Goal: Task Accomplishment & Management: Manage account settings

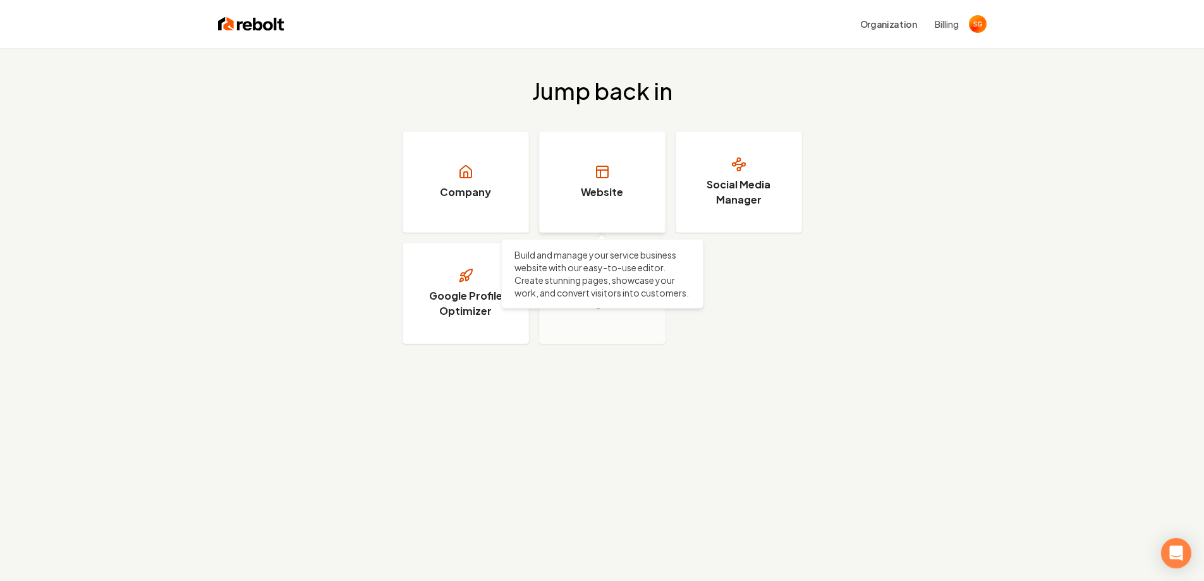
click at [611, 193] on h3 "Website" at bounding box center [602, 192] width 42 height 15
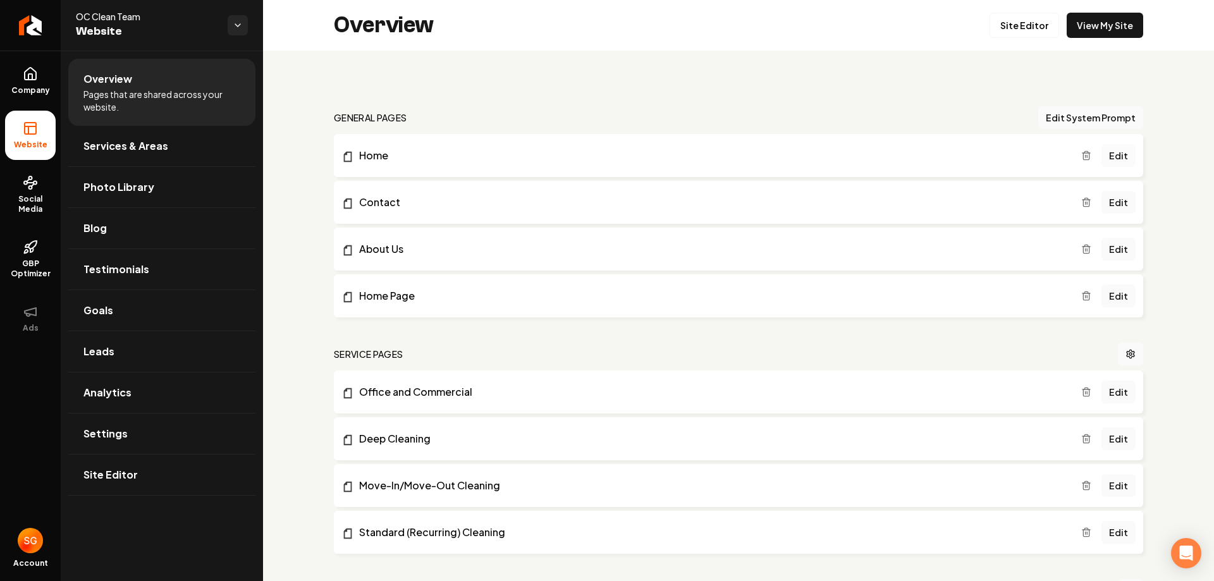
click at [1110, 155] on link "Edit" at bounding box center [1118, 155] width 34 height 23
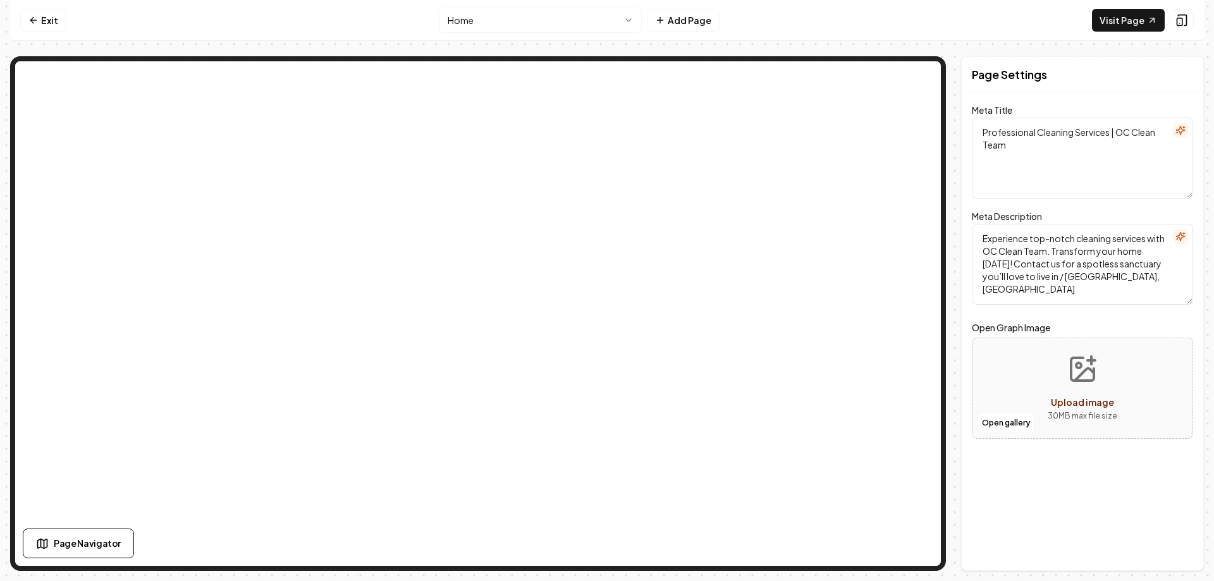
click at [1055, 151] on textarea "Professional Cleaning Services | OC Clean Team" at bounding box center [1082, 158] width 221 height 81
click at [1055, 247] on textarea "Experience top-notch cleaning services with OC Clean Team. Transform your home …" at bounding box center [1082, 264] width 221 height 81
click at [44, 21] on link "Exit" at bounding box center [43, 20] width 46 height 23
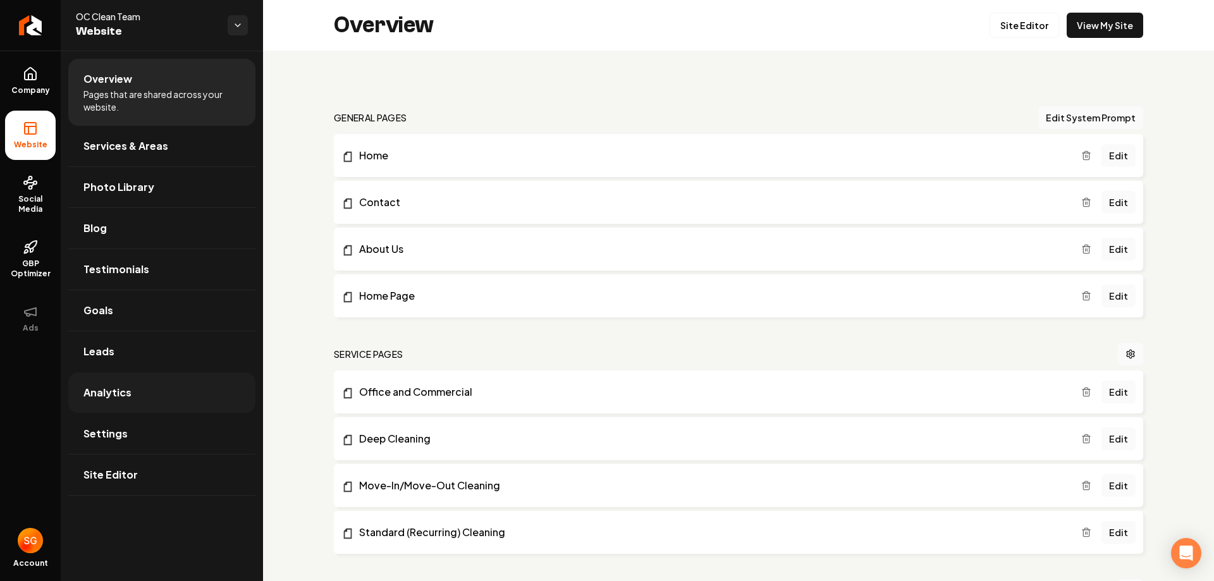
click at [129, 393] on span "Analytics" at bounding box center [107, 392] width 48 height 15
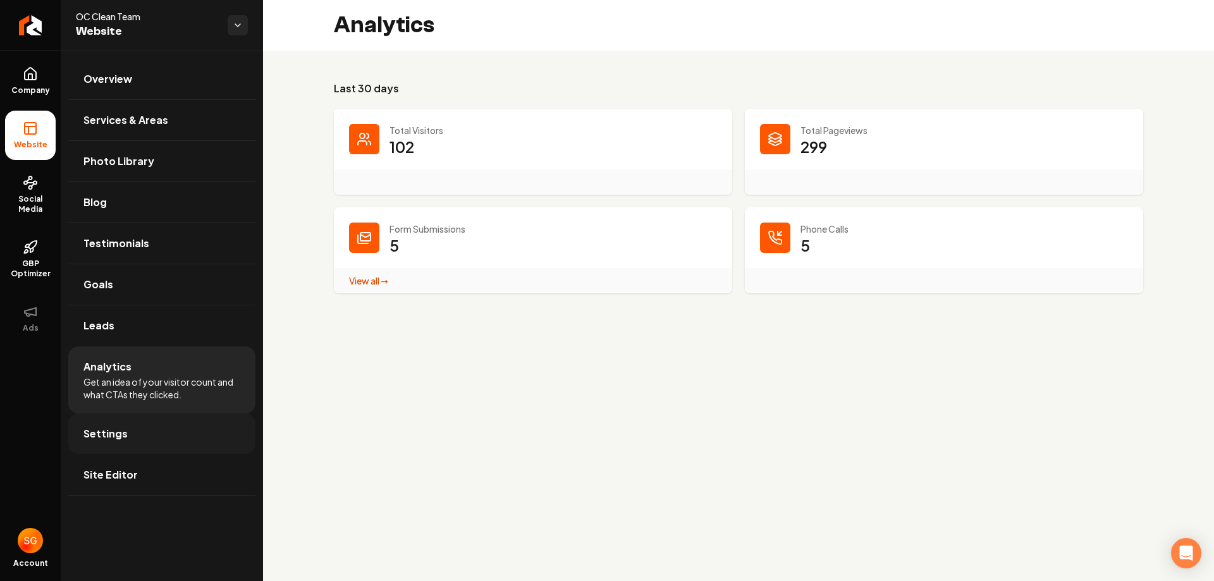
click at [120, 433] on span "Settings" at bounding box center [105, 433] width 44 height 15
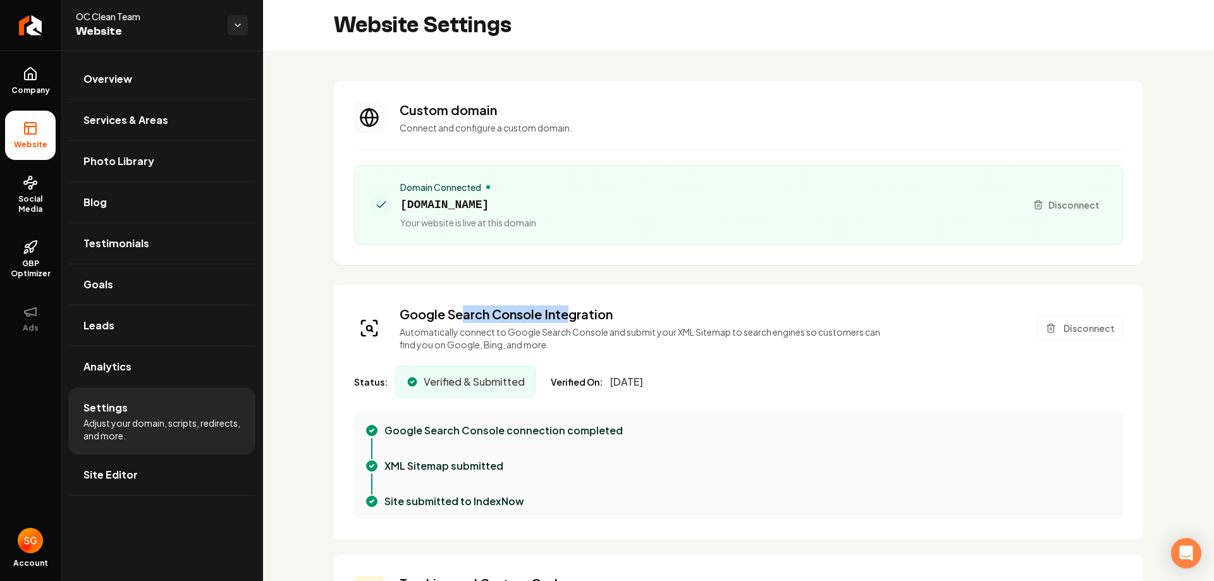
drag, startPoint x: 463, startPoint y: 312, endPoint x: 568, endPoint y: 311, distance: 105.0
click at [568, 311] on h3 "Google Search Console Integration" at bounding box center [645, 314] width 490 height 18
click at [658, 310] on h3 "Google Search Console Integration" at bounding box center [645, 314] width 490 height 18
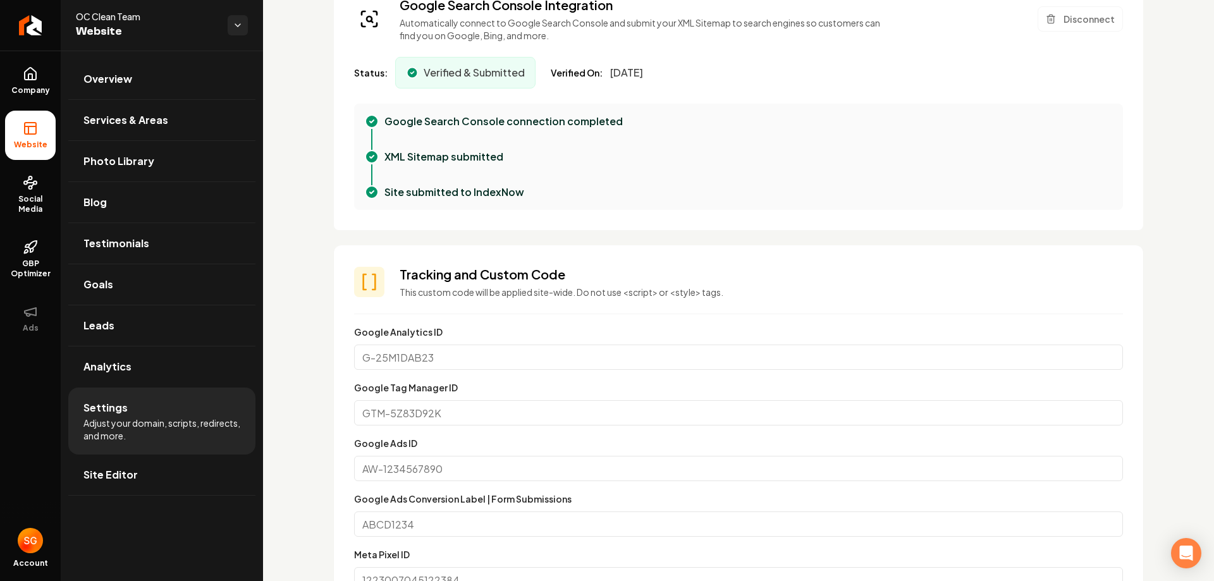
scroll to position [316, 0]
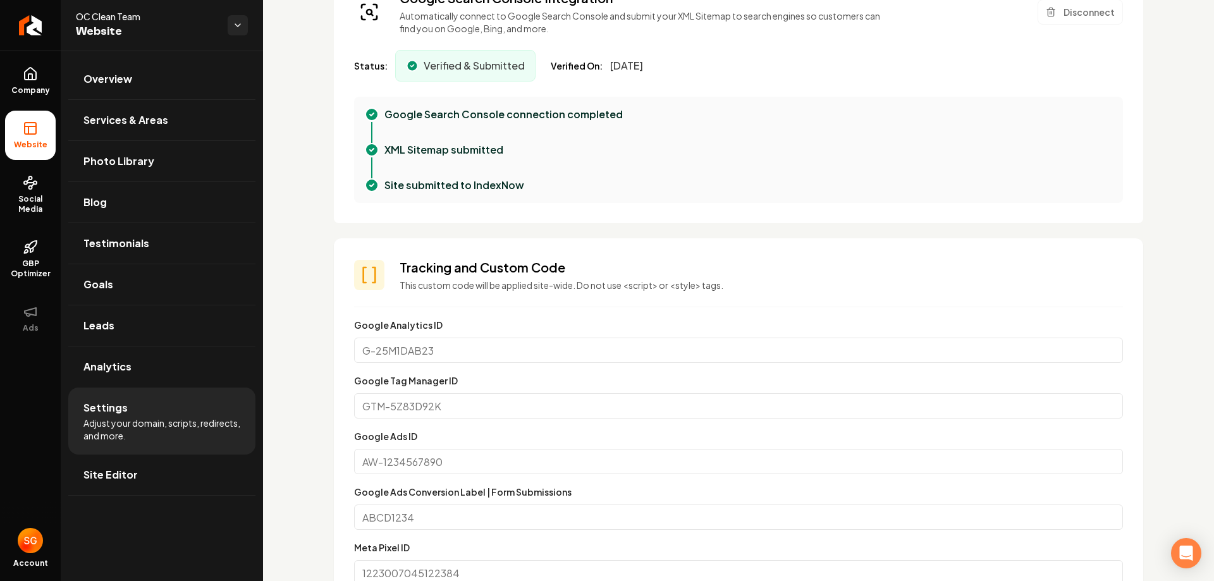
click at [464, 351] on input "Google Analytics ID" at bounding box center [738, 350] width 769 height 25
click at [466, 402] on input "Google Tag Manager ID" at bounding box center [738, 405] width 769 height 25
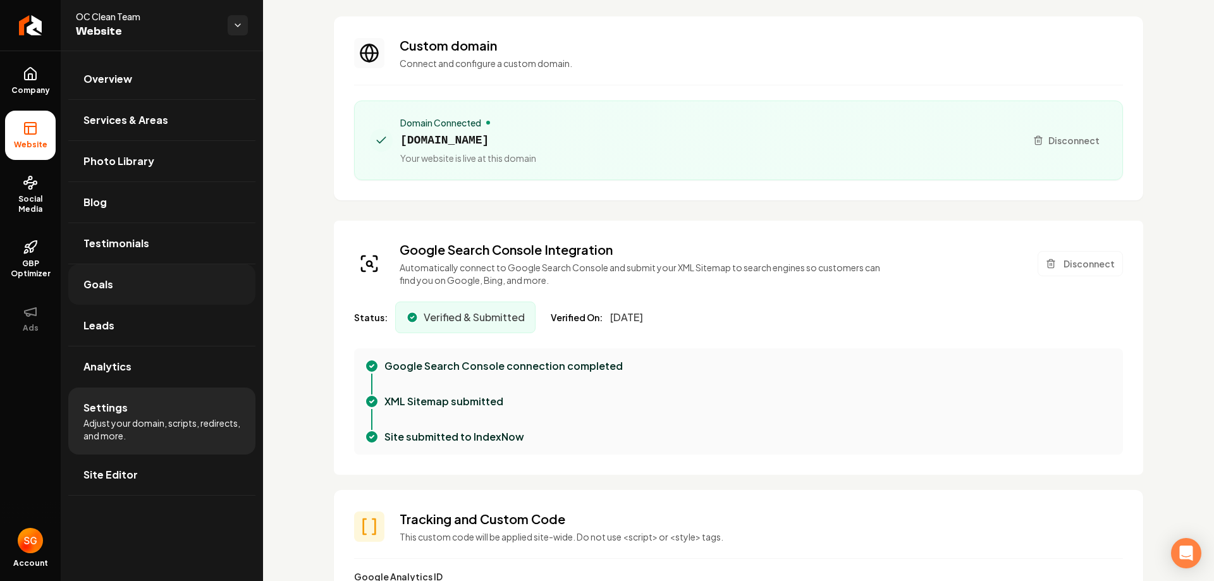
scroll to position [0, 0]
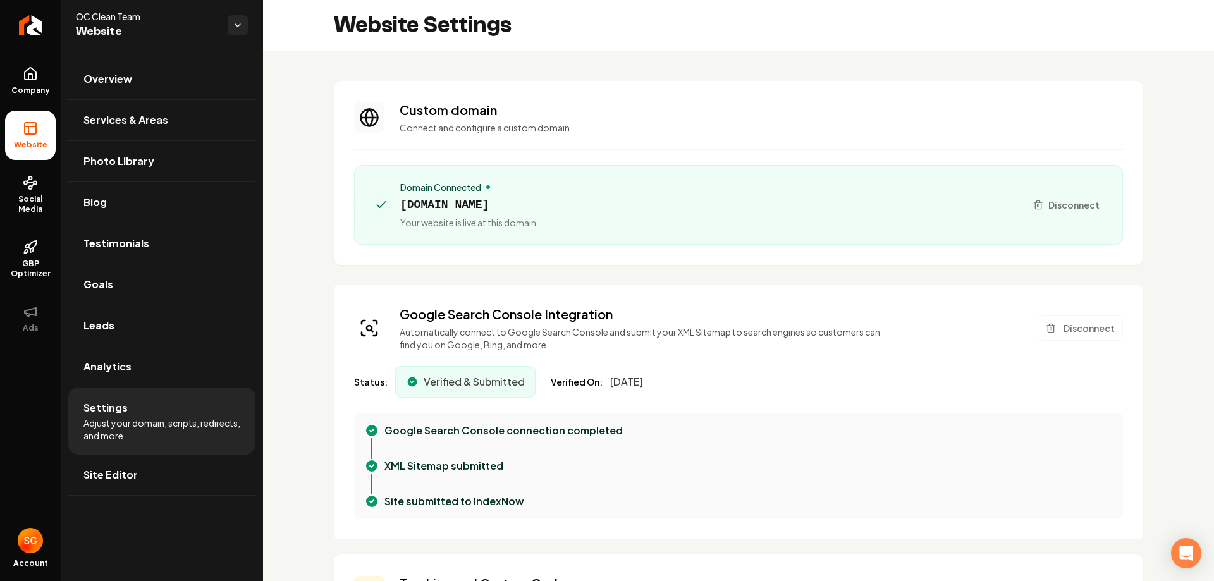
click at [34, 145] on span "Website" at bounding box center [31, 145] width 44 height 10
click at [110, 83] on span "Overview" at bounding box center [107, 78] width 49 height 15
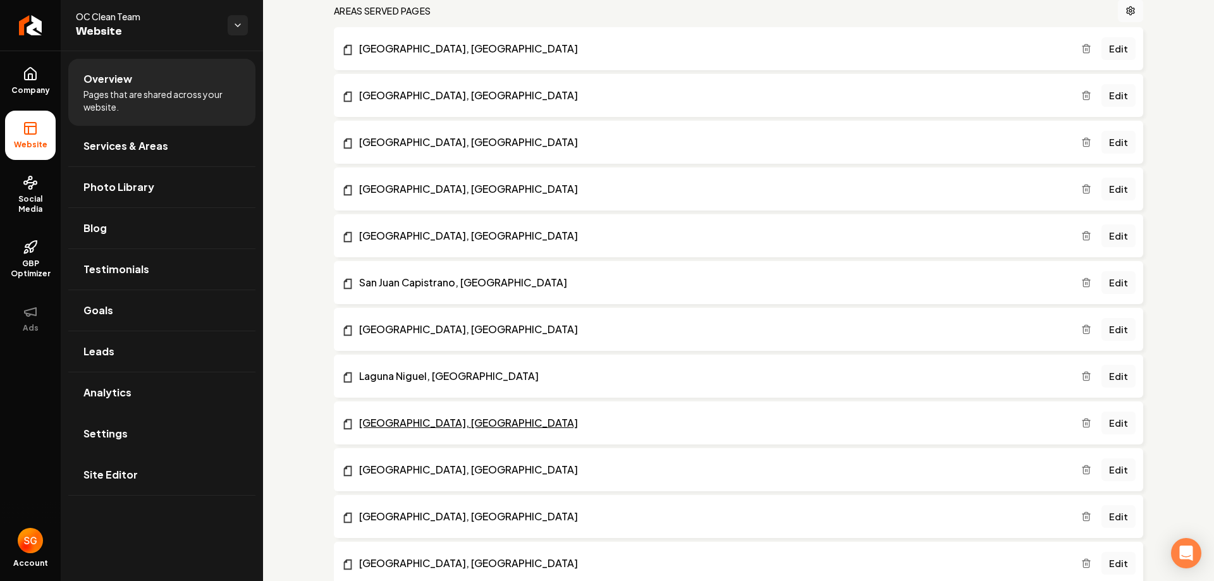
scroll to position [517, 0]
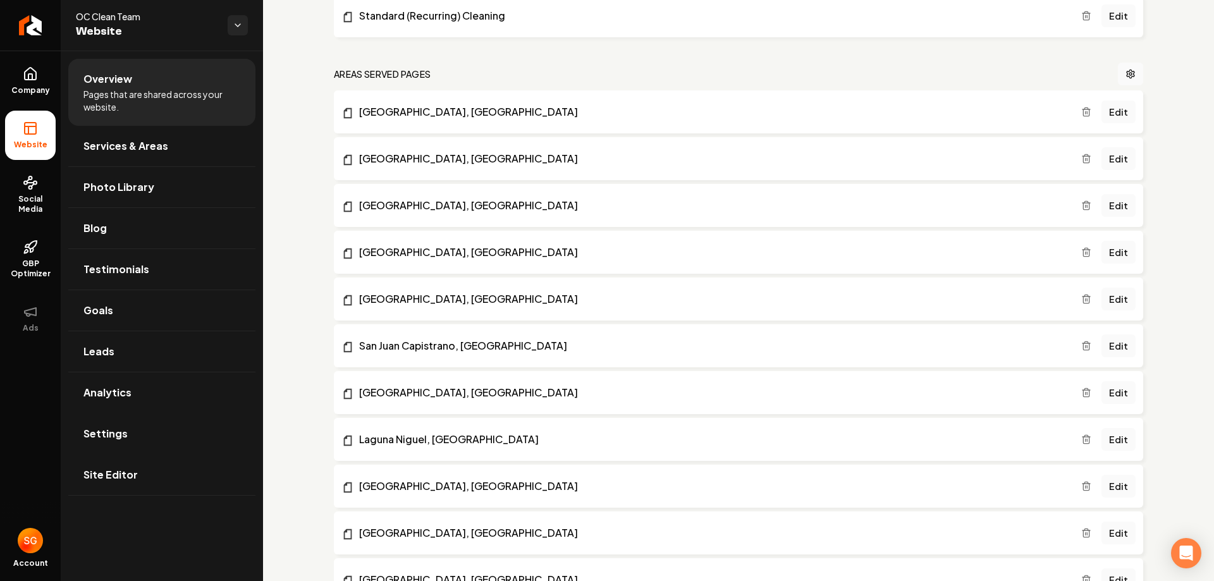
click at [320, 240] on div "general pages Edit System Prompt Home Edit Contact Edit About Us Edit Home Page…" at bounding box center [738, 310] width 951 height 1553
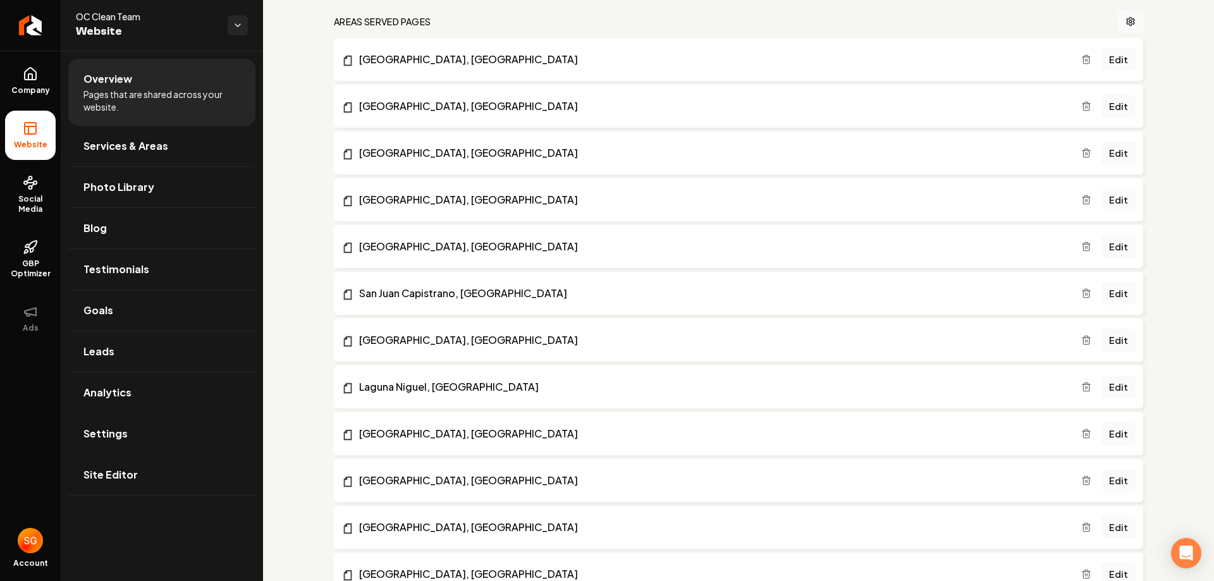
scroll to position [1022, 0]
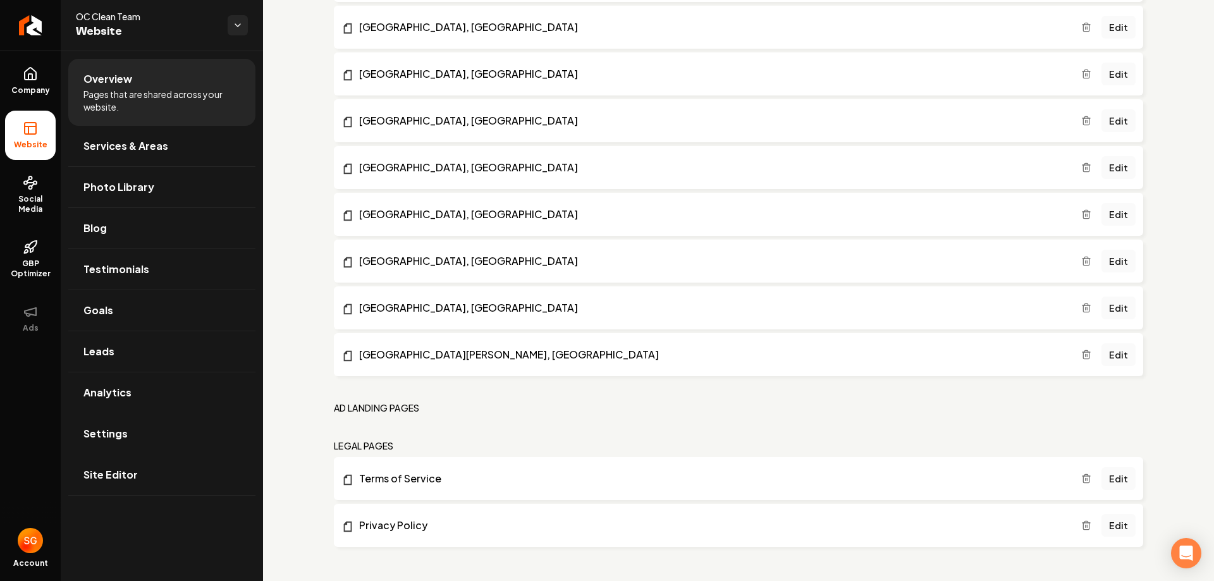
click at [502, 121] on link "[GEOGRAPHIC_DATA], [GEOGRAPHIC_DATA]" at bounding box center [711, 120] width 740 height 15
click at [1111, 121] on link "Edit" at bounding box center [1118, 120] width 34 height 23
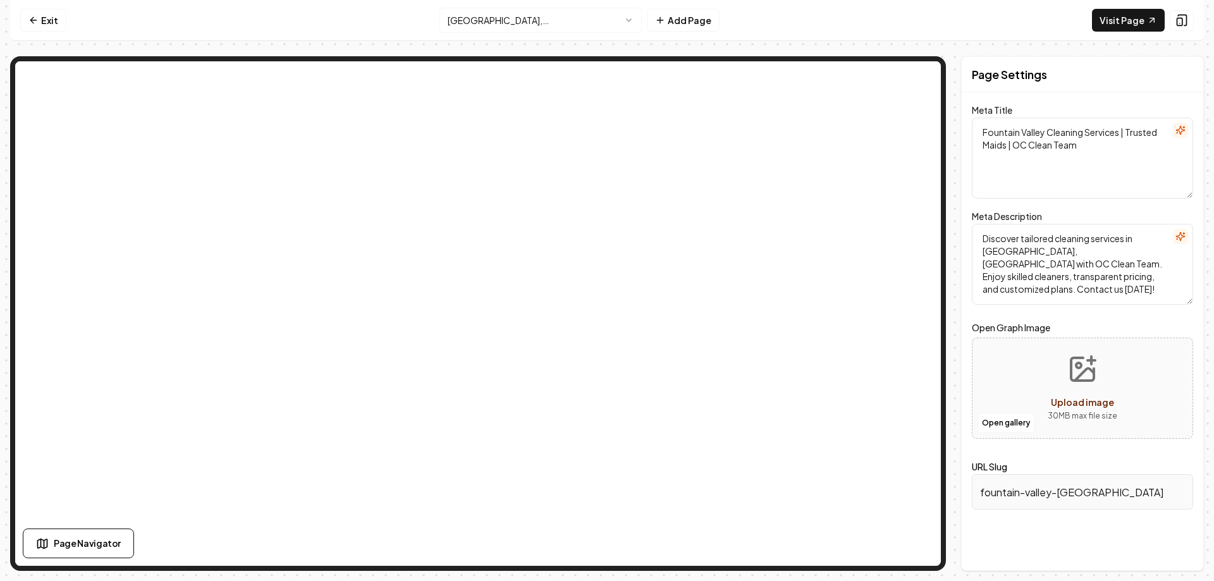
click at [1113, 156] on textarea "Fountain Valley Cleaning Services | Trusted Maids | OC Clean Team" at bounding box center [1082, 158] width 221 height 81
click at [799, 21] on nav "Exit [GEOGRAPHIC_DATA], [GEOGRAPHIC_DATA] Add Page Visit Page" at bounding box center [607, 20] width 1194 height 41
click at [49, 23] on link "Exit" at bounding box center [43, 20] width 46 height 23
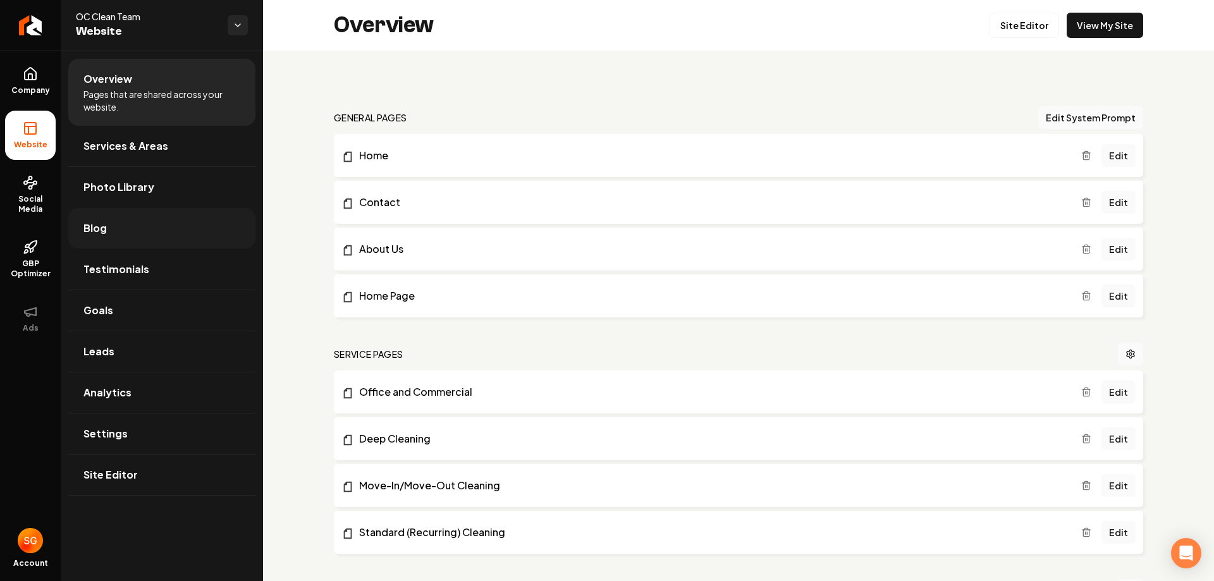
click at [94, 211] on link "Blog" at bounding box center [161, 228] width 187 height 40
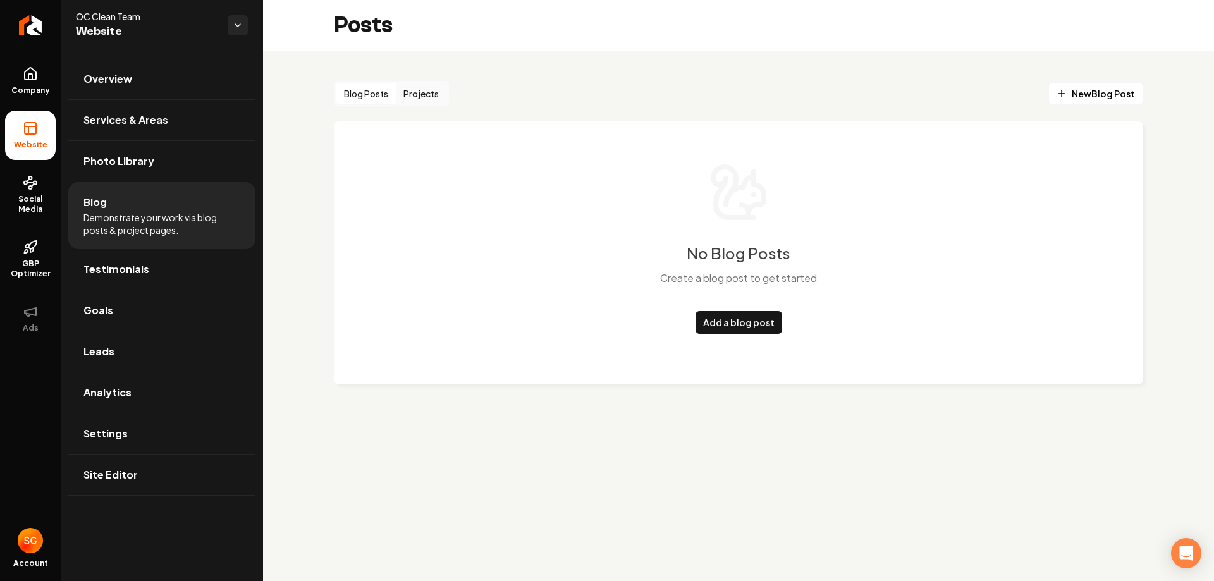
click at [594, 94] on div "Blog Posts Projects New Blog Post" at bounding box center [738, 93] width 809 height 25
click at [757, 80] on div "Blog Posts Projects New Blog Post No Blog Posts Create a blog post to get start…" at bounding box center [738, 243] width 951 height 384
